Goal: Task Accomplishment & Management: Manage account settings

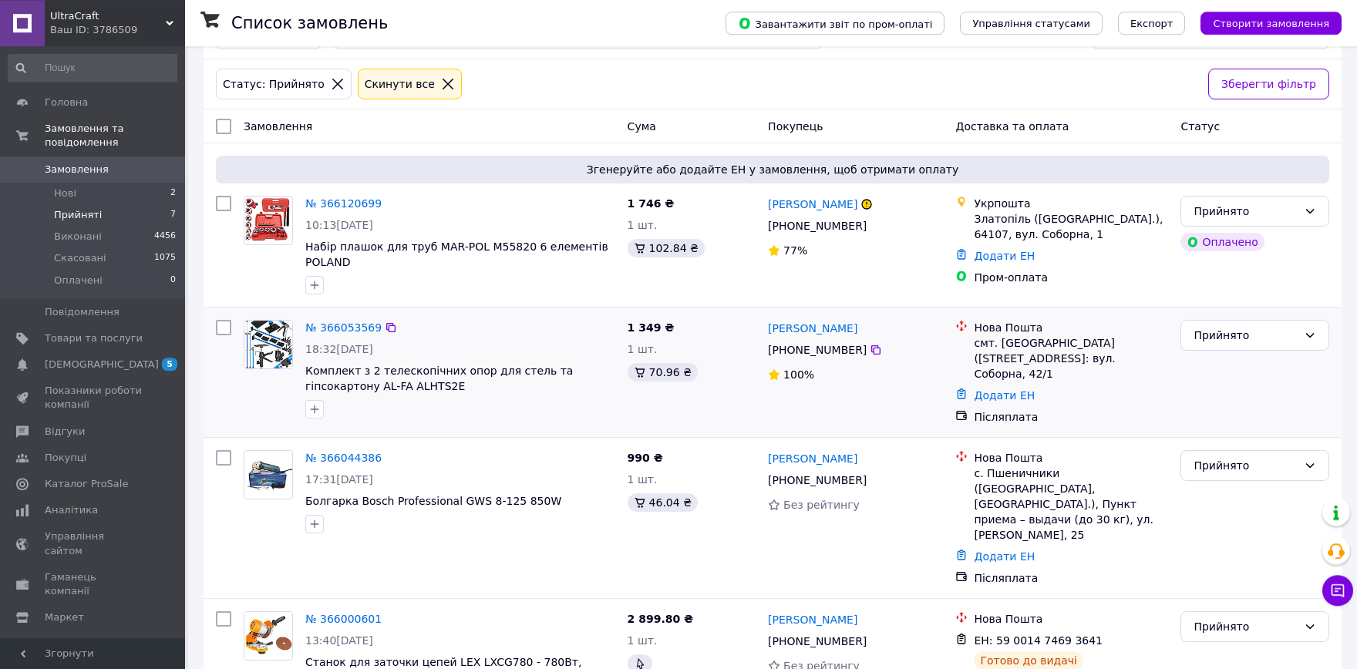
scroll to position [170, 0]
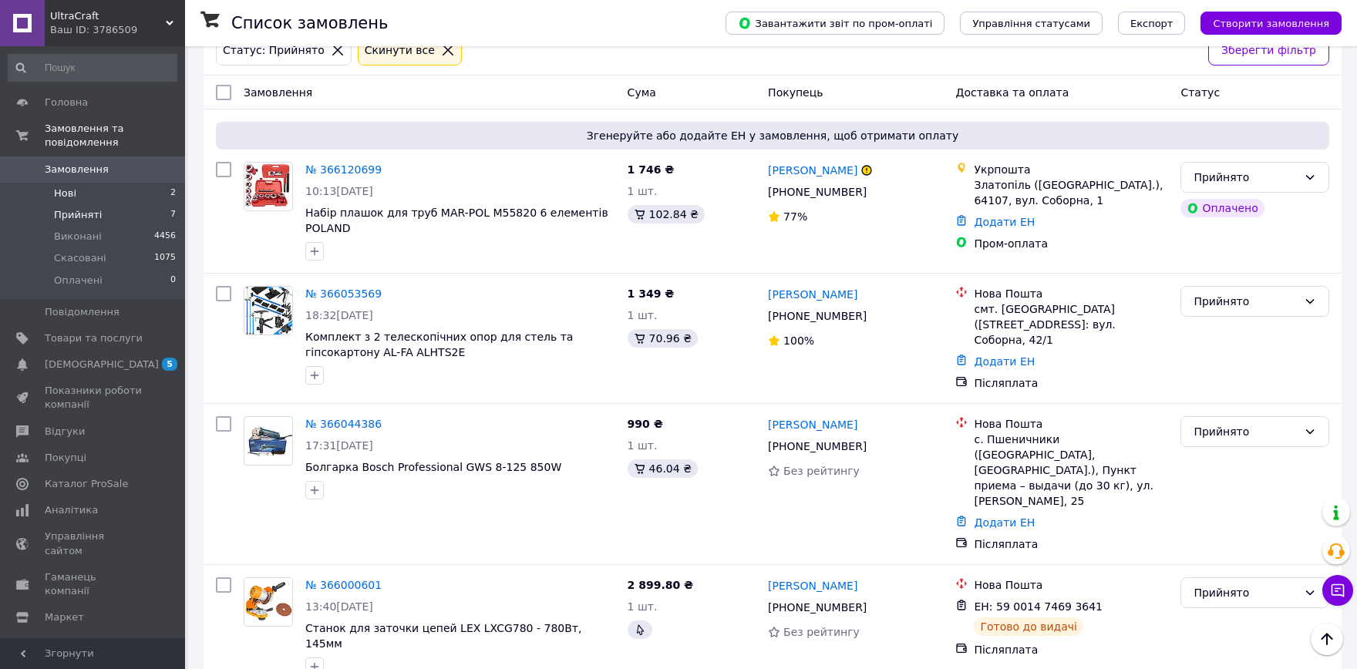
click at [97, 183] on li "Нові 2" at bounding box center [92, 194] width 185 height 22
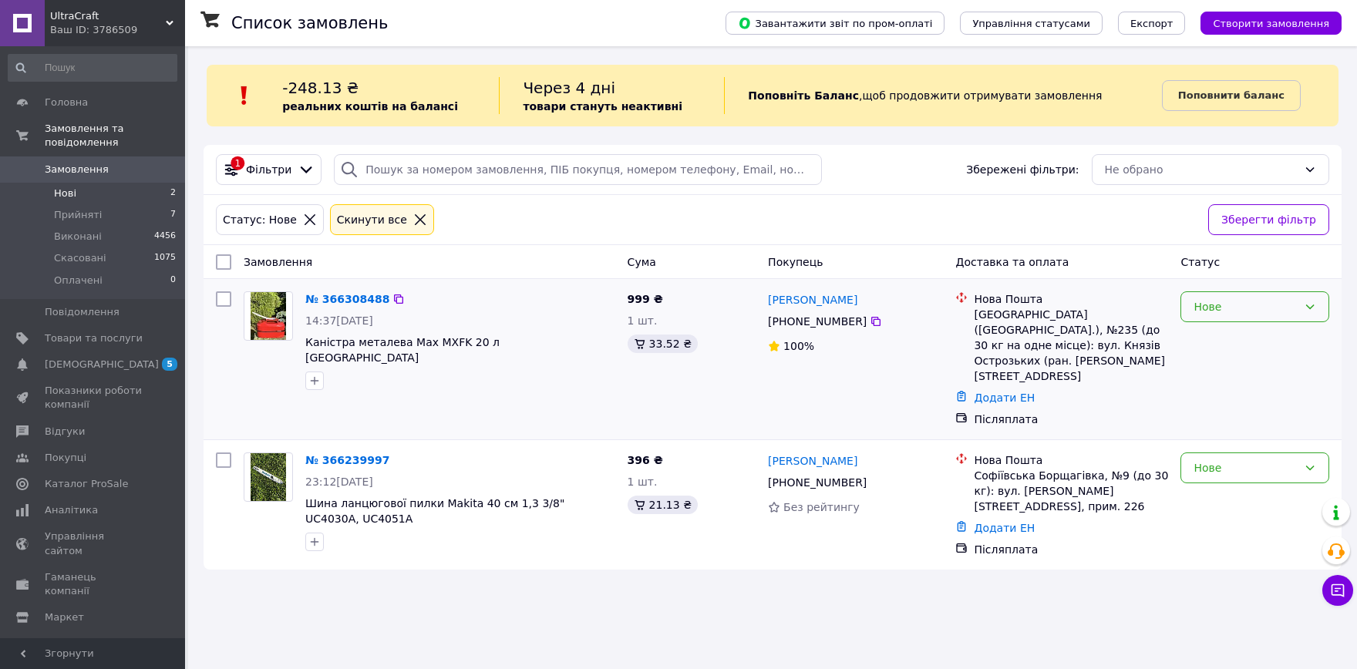
click at [1266, 308] on div "Нове" at bounding box center [1245, 306] width 104 height 17
click at [1250, 341] on li "Прийнято" at bounding box center [1254, 340] width 147 height 28
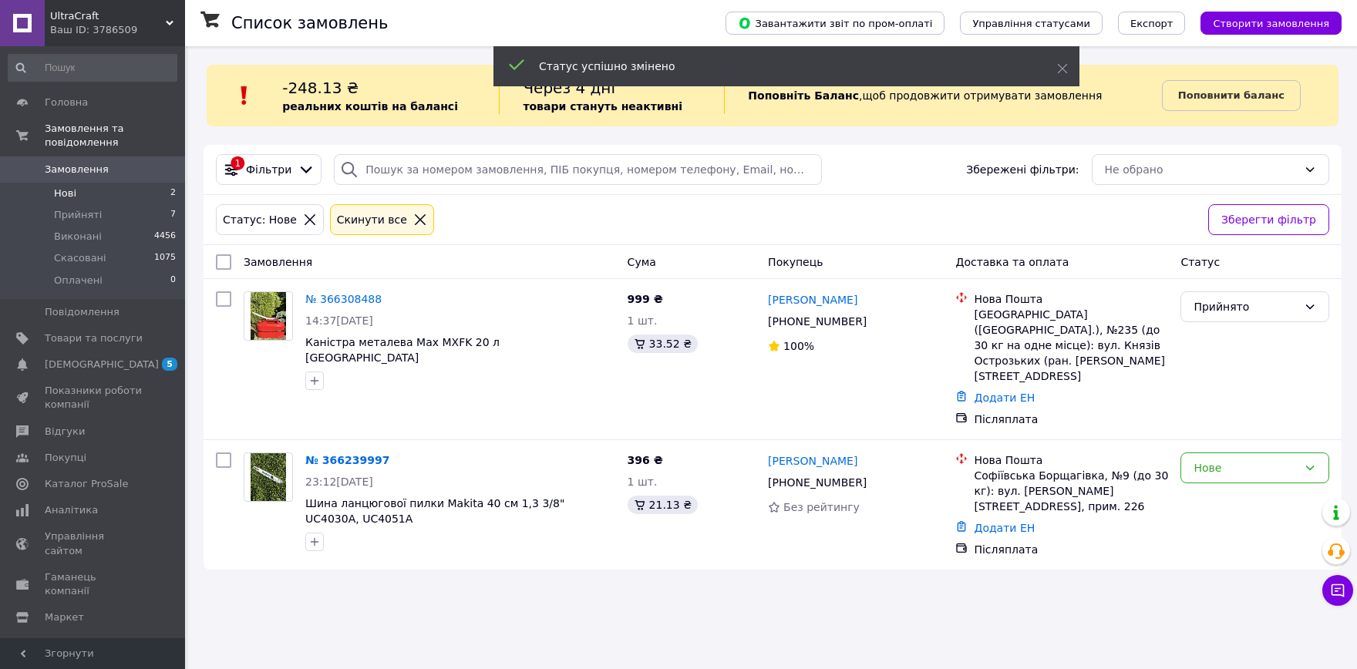
click at [1244, 459] on div "Нове" at bounding box center [1245, 467] width 104 height 17
click at [1243, 466] on li "Прийнято" at bounding box center [1254, 470] width 147 height 28
click at [130, 26] on div "Ваш ID: 3786509" at bounding box center [117, 30] width 135 height 14
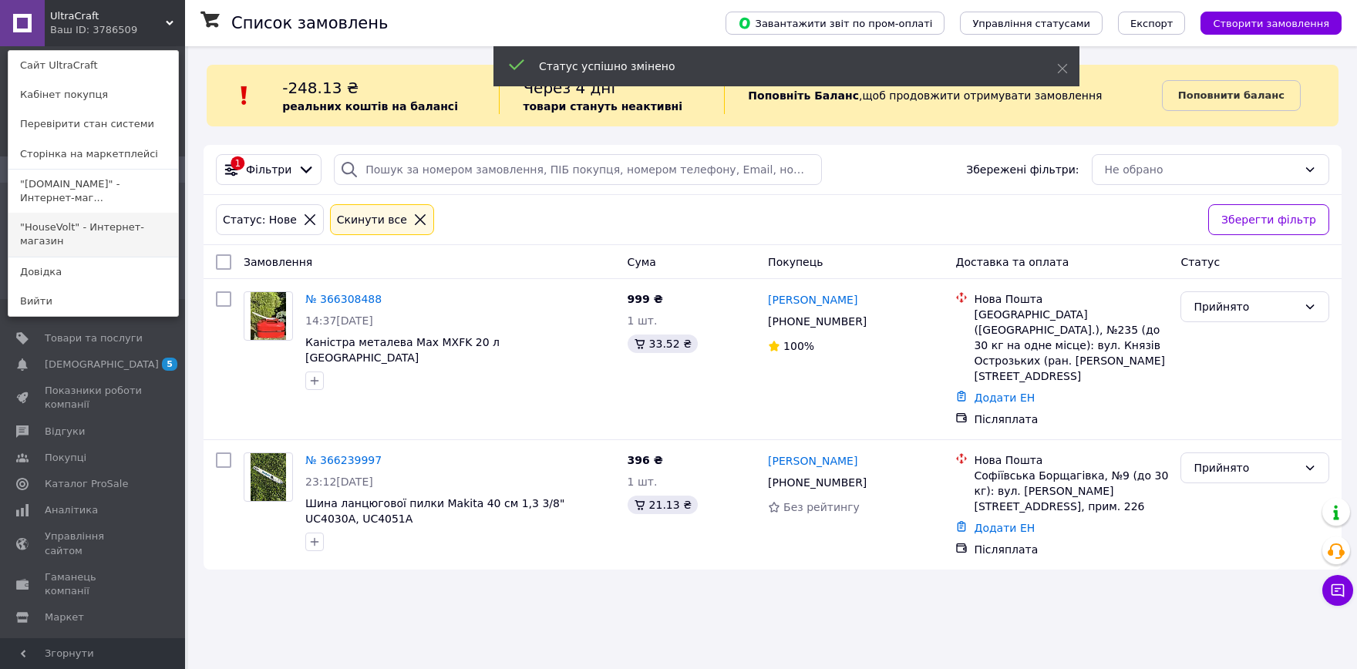
click at [100, 234] on link ""HouseVolt" - Интернет-магазин" at bounding box center [93, 234] width 170 height 43
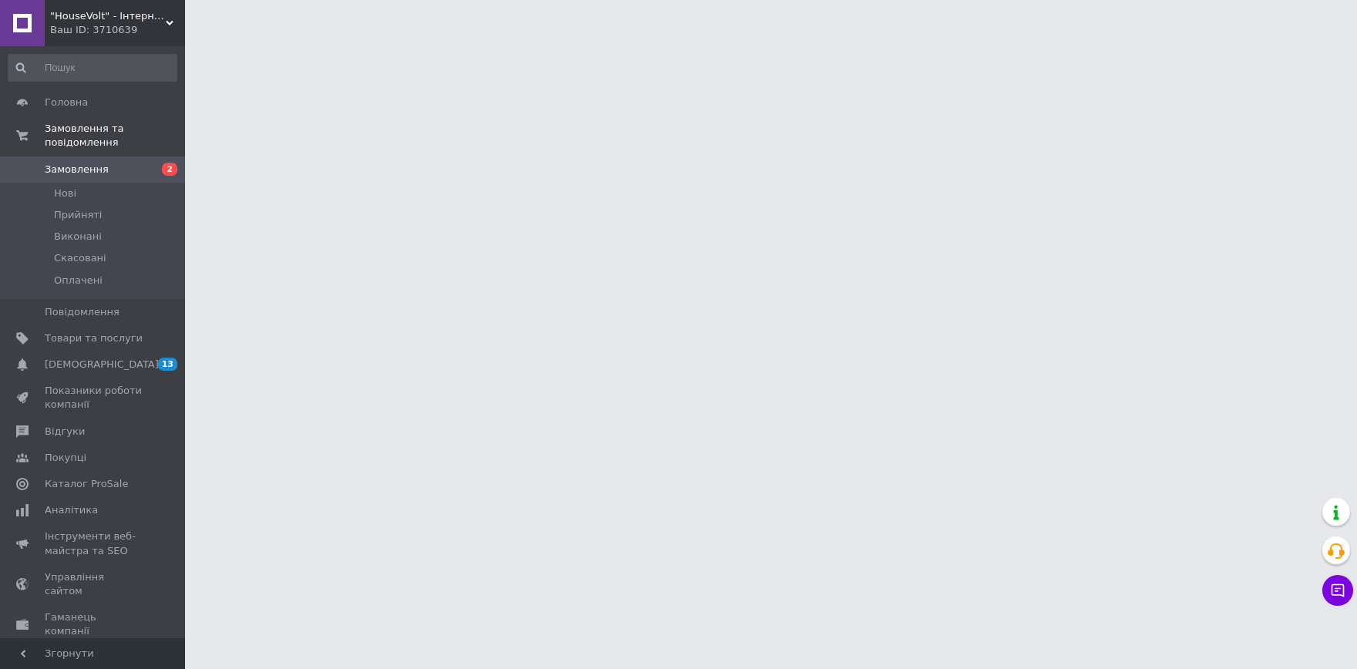
click at [111, 5] on div ""HouseVolt" - Інтернет-магазин Ваш ID: 3710639" at bounding box center [115, 23] width 140 height 46
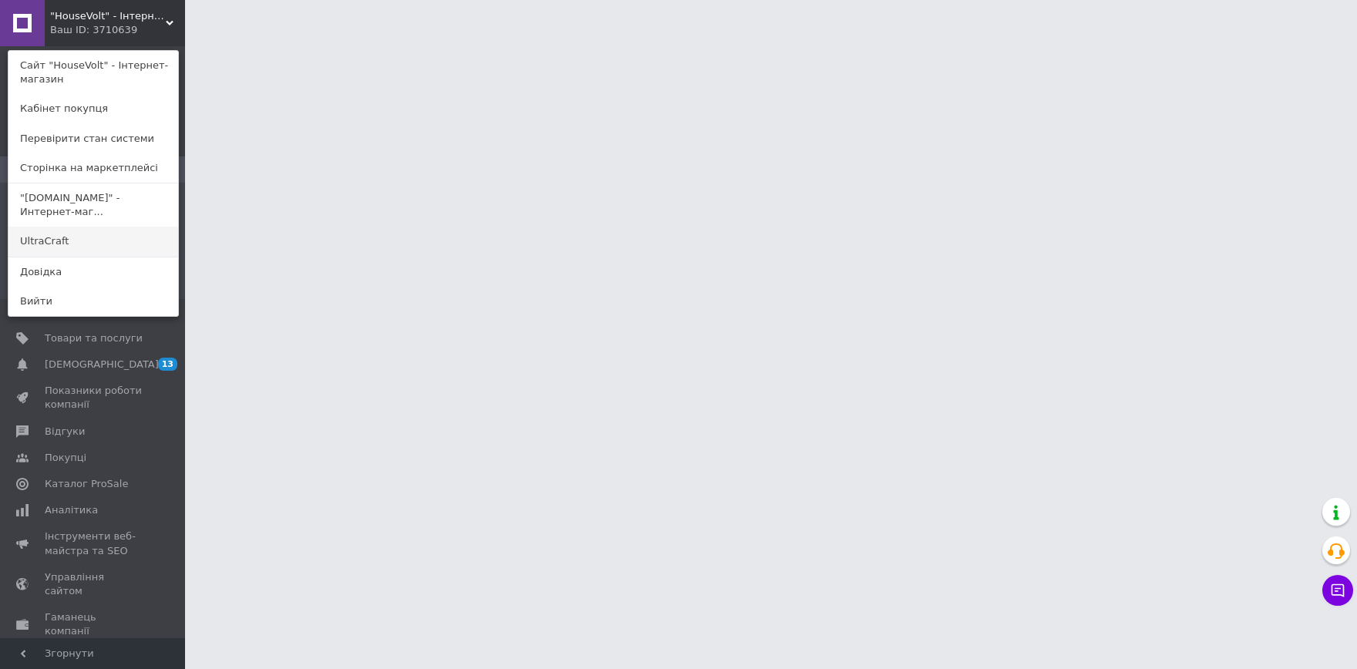
click at [93, 237] on link "UltraCraft" at bounding box center [93, 241] width 170 height 29
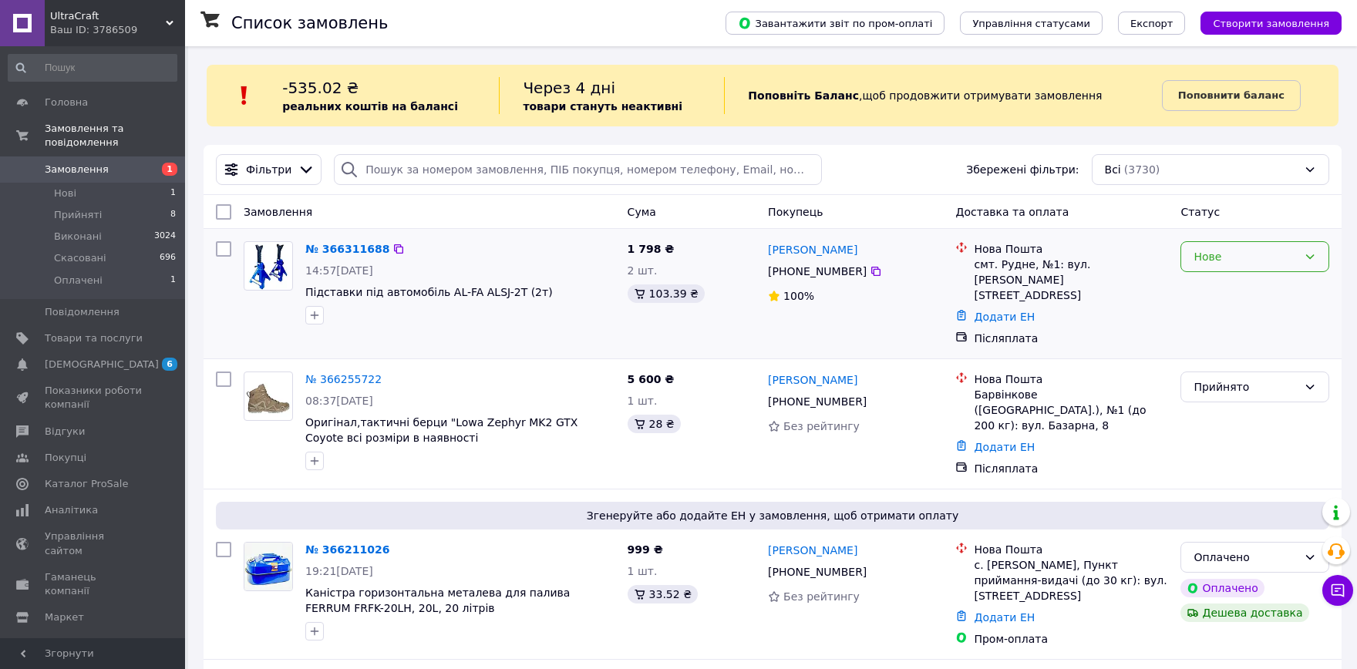
click at [1224, 260] on div "Нове" at bounding box center [1245, 256] width 104 height 17
click at [1228, 285] on li "Прийнято" at bounding box center [1254, 291] width 147 height 28
click at [140, 35] on div "Ваш ID: 3786509" at bounding box center [117, 30] width 135 height 14
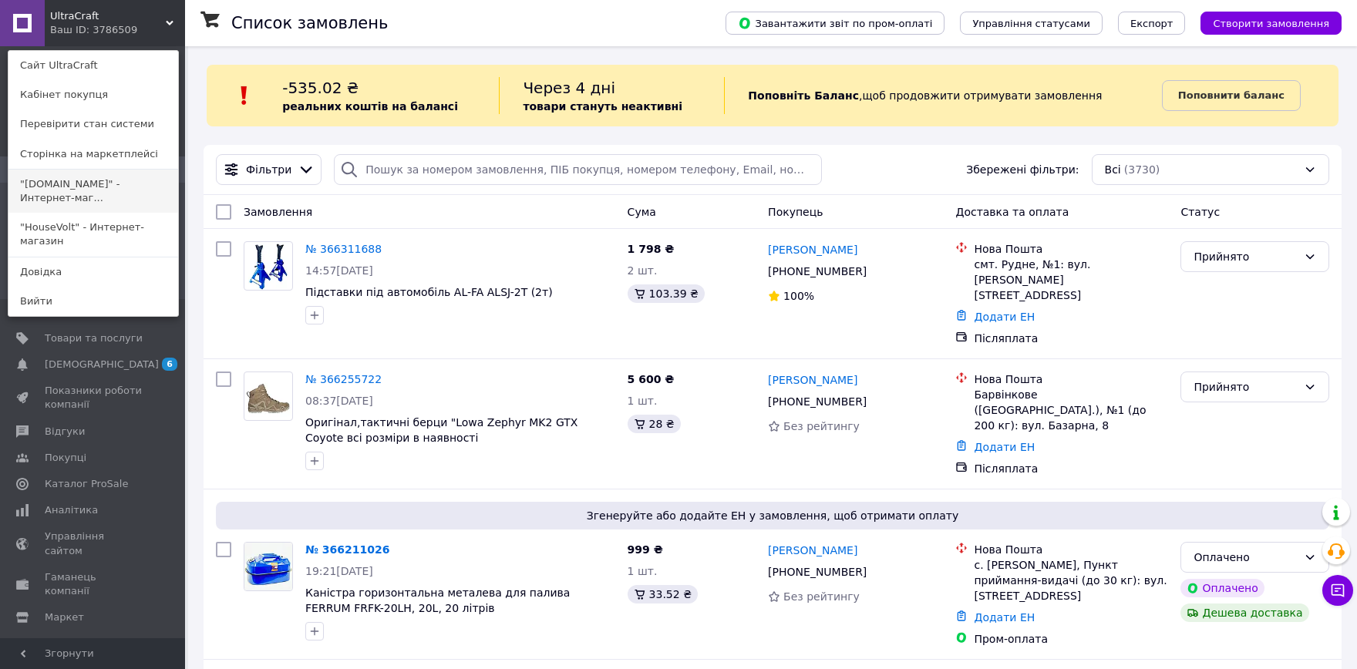
click at [116, 197] on link ""[DOMAIN_NAME]" - Интернет-маг..." at bounding box center [93, 191] width 170 height 43
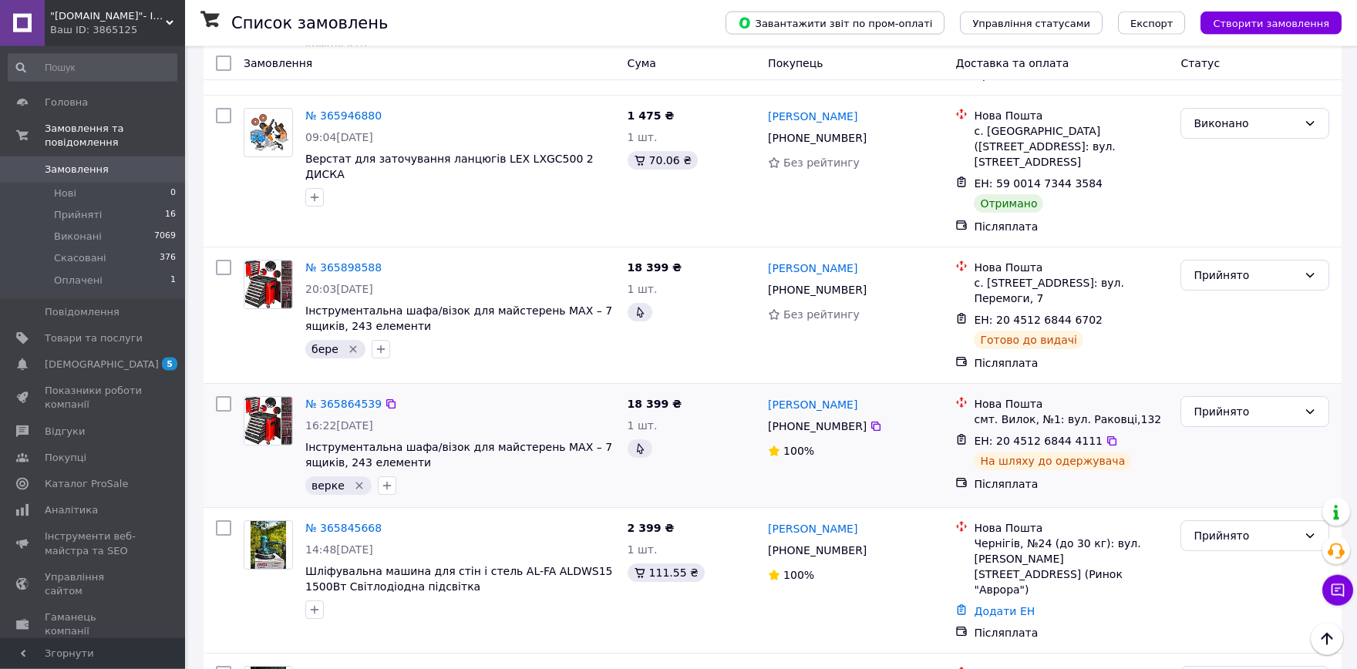
scroll to position [2438, 0]
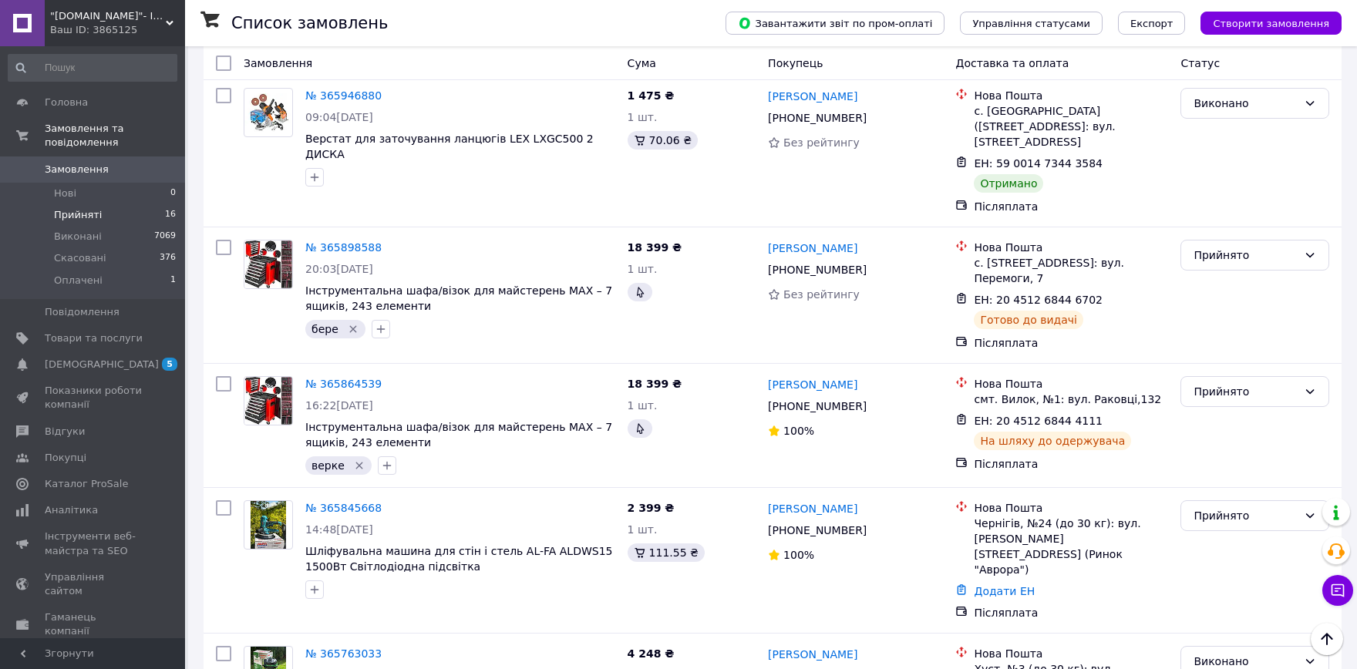
click at [129, 204] on li "Прийняті 16" at bounding box center [92, 215] width 185 height 22
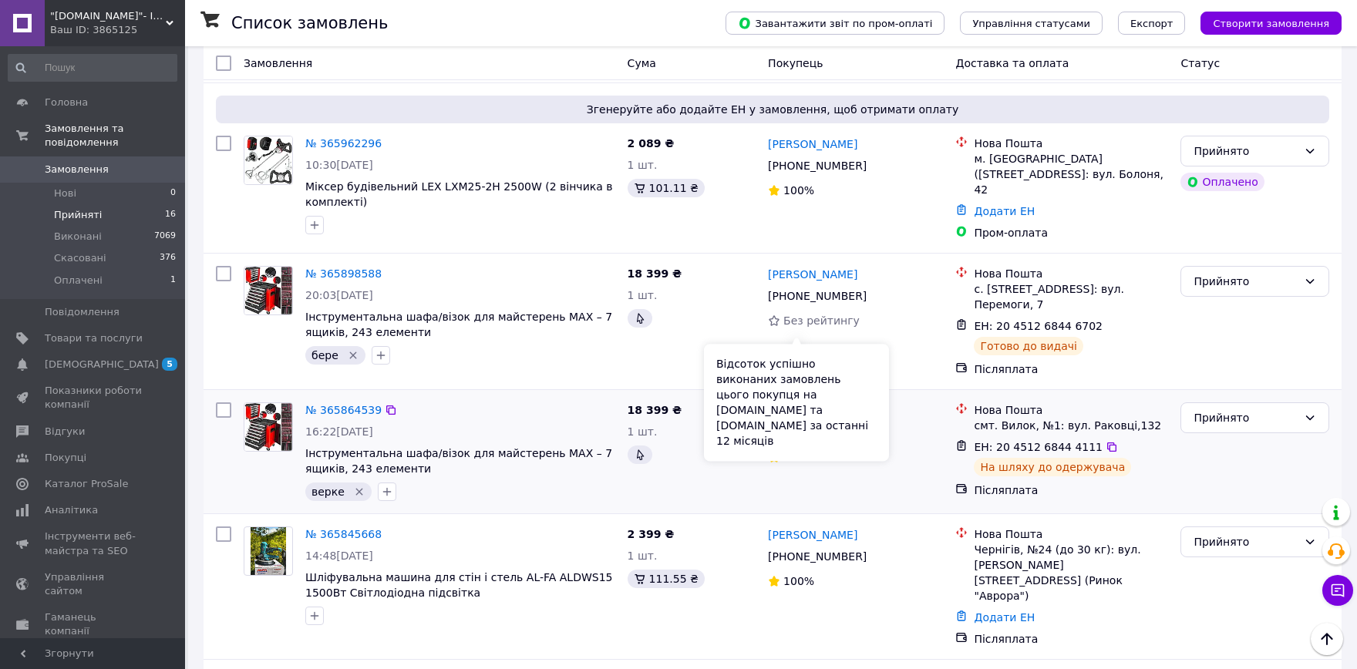
scroll to position [1816, 0]
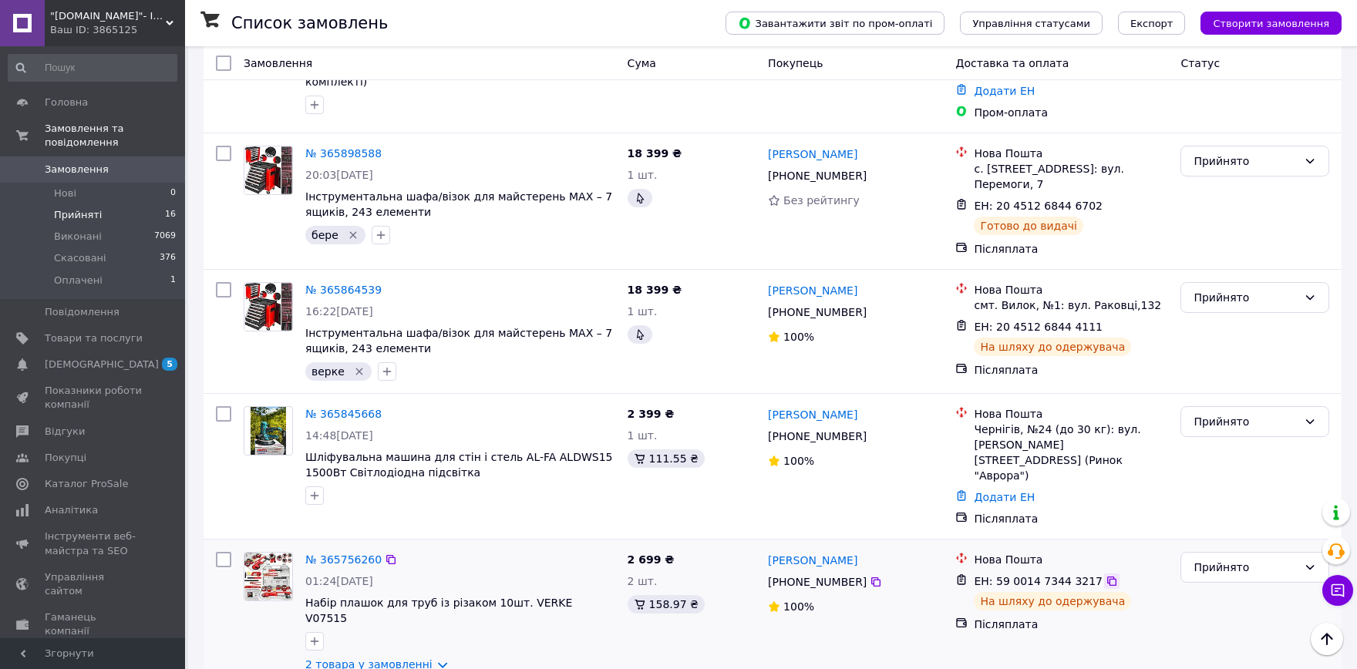
click at [1106, 575] on icon at bounding box center [1112, 581] width 12 height 12
click at [338, 554] on link "№ 365756260" at bounding box center [343, 560] width 76 height 12
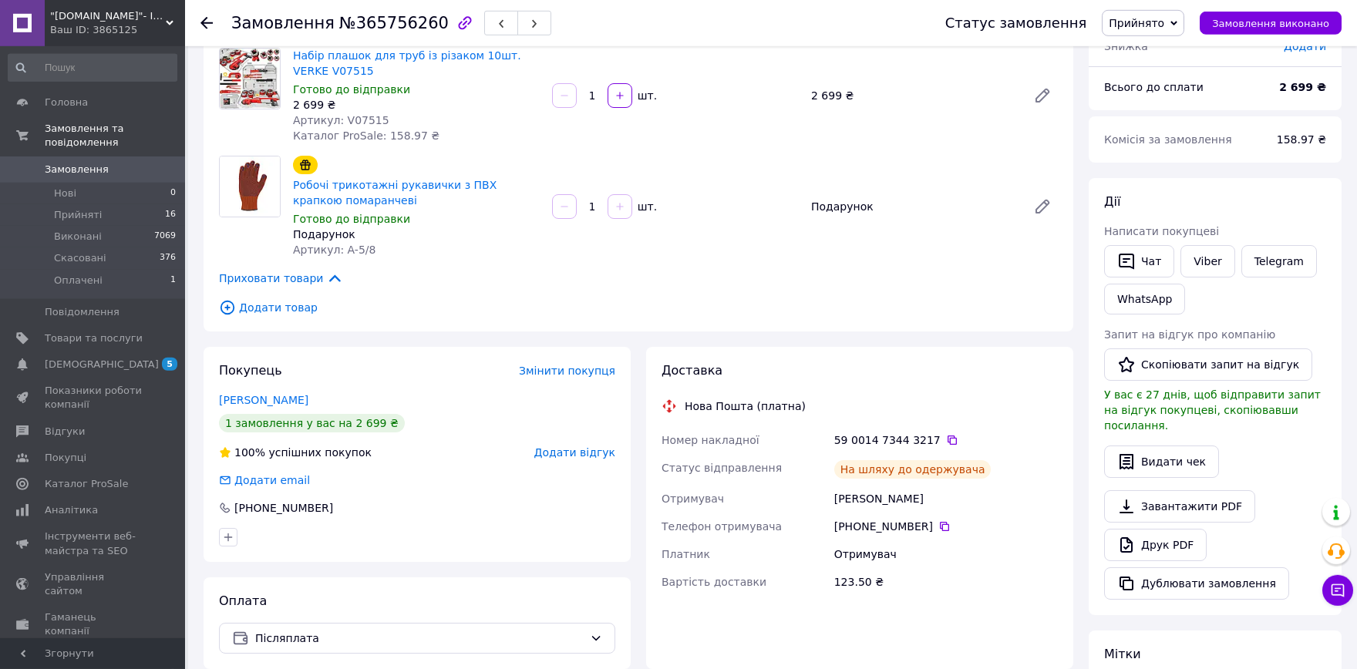
scroll to position [170, 0]
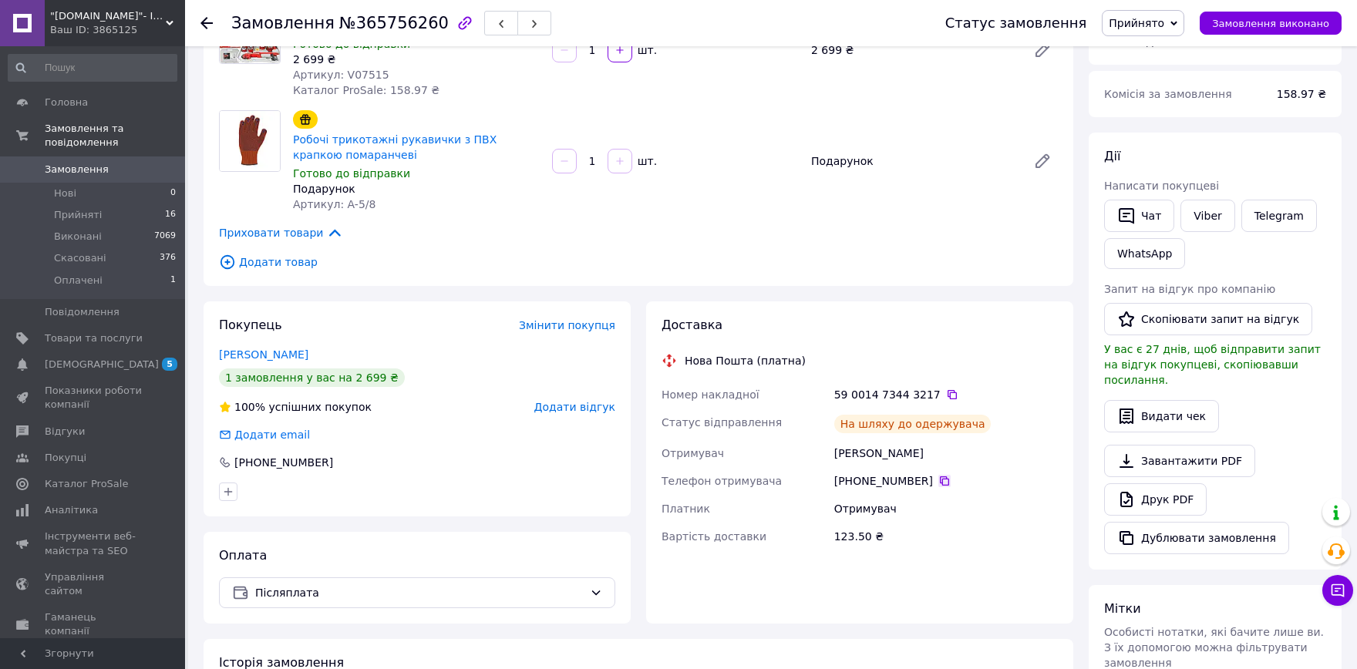
click at [938, 480] on icon at bounding box center [944, 481] width 12 height 12
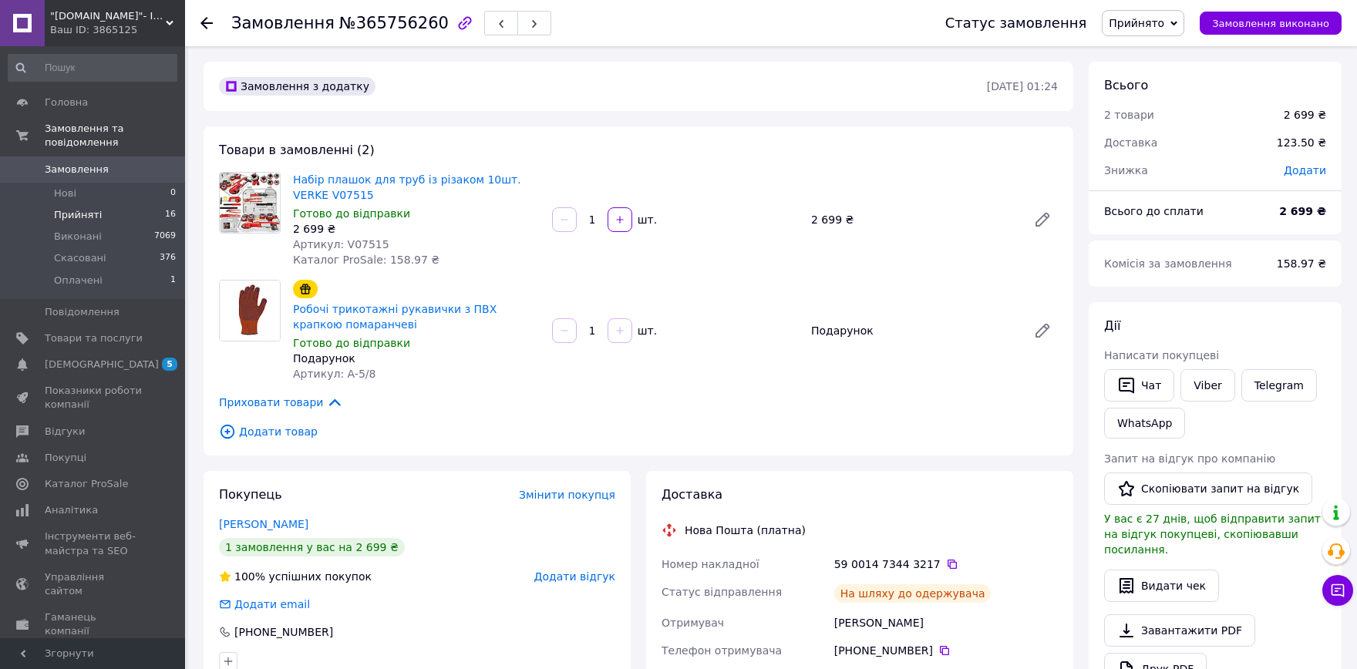
click at [108, 206] on li "Прийняті 16" at bounding box center [92, 215] width 185 height 22
